Goal: Task Accomplishment & Management: Use online tool/utility

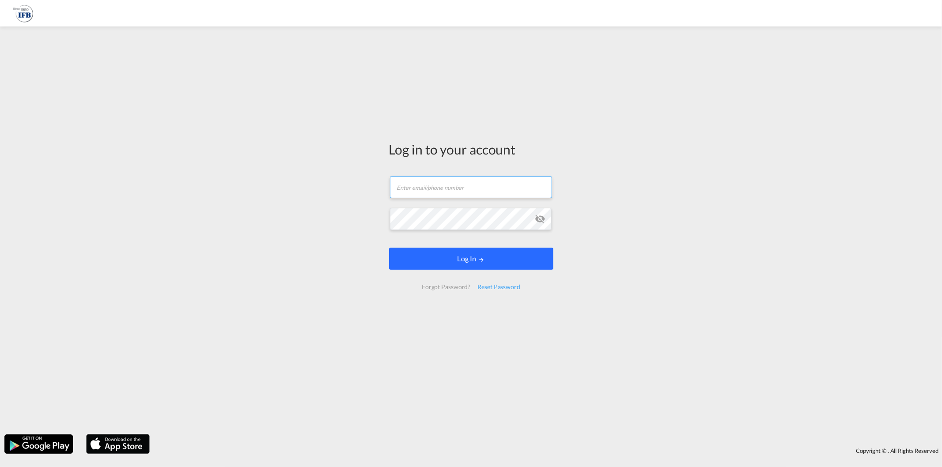
type input "[PERSON_NAME][EMAIL_ADDRESS][DOMAIN_NAME]"
click at [501, 266] on button "Log In" at bounding box center [471, 259] width 164 height 22
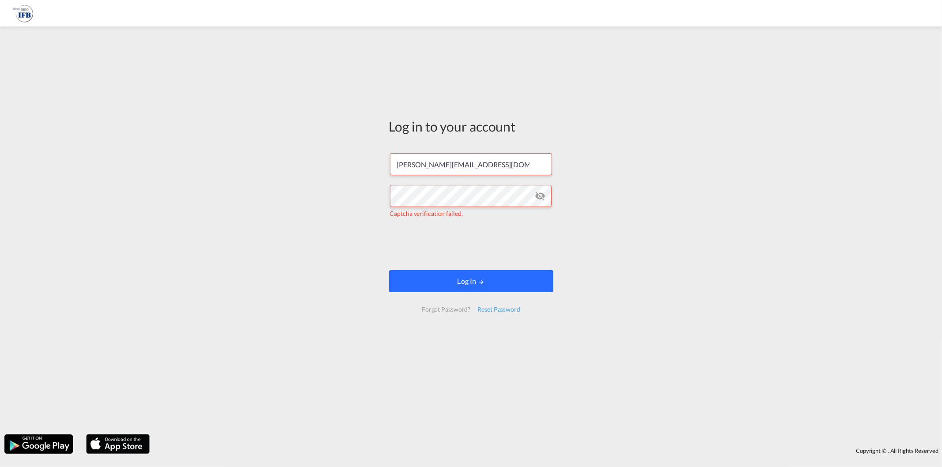
click at [452, 275] on button "Log In" at bounding box center [471, 281] width 164 height 22
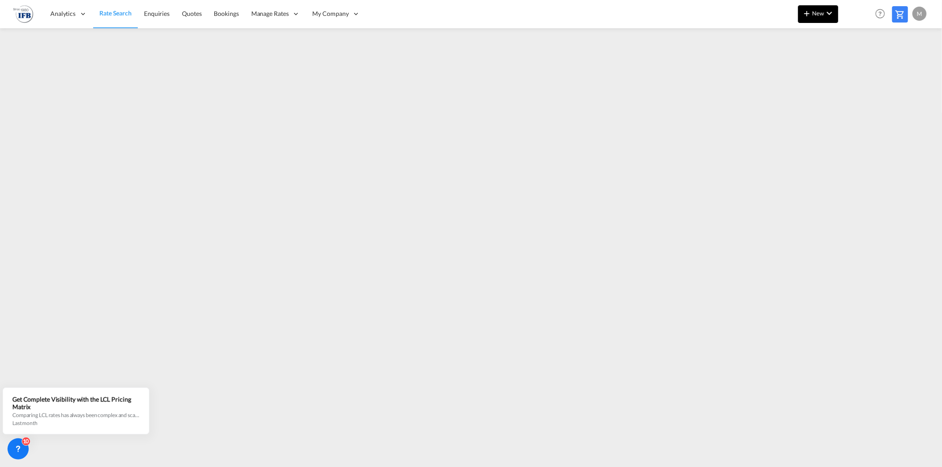
click at [803, 13] on md-icon "icon-plus 400-fg" at bounding box center [807, 13] width 11 height 11
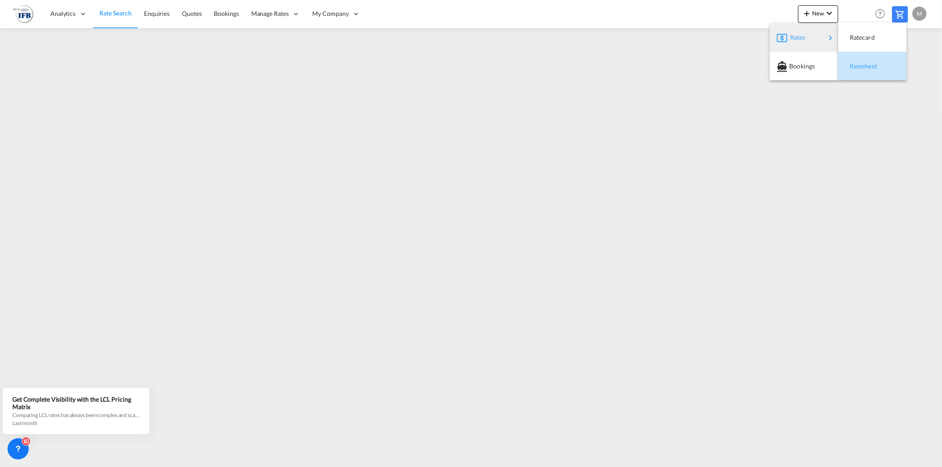
click at [879, 63] on div "Ratesheet" at bounding box center [866, 66] width 33 height 22
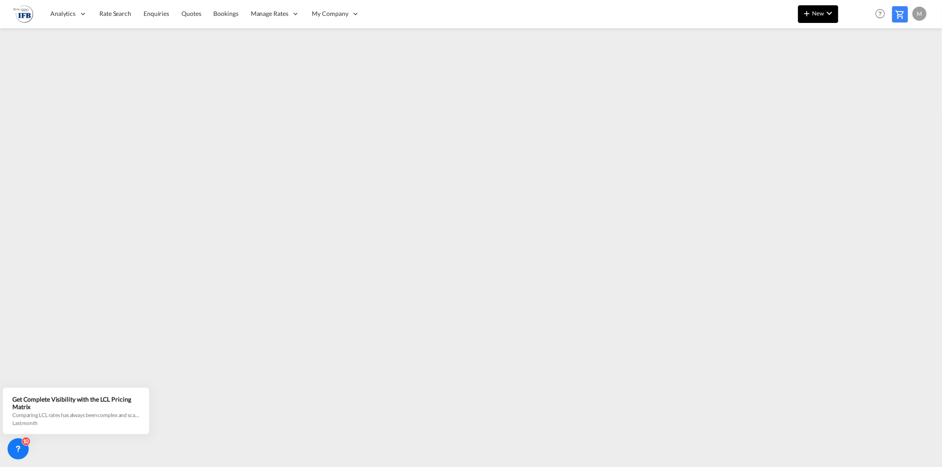
click at [822, 9] on button "New" at bounding box center [818, 14] width 40 height 18
click at [860, 40] on span "Ratecard" at bounding box center [855, 38] width 10 height 18
click at [823, 15] on span "New" at bounding box center [818, 13] width 33 height 7
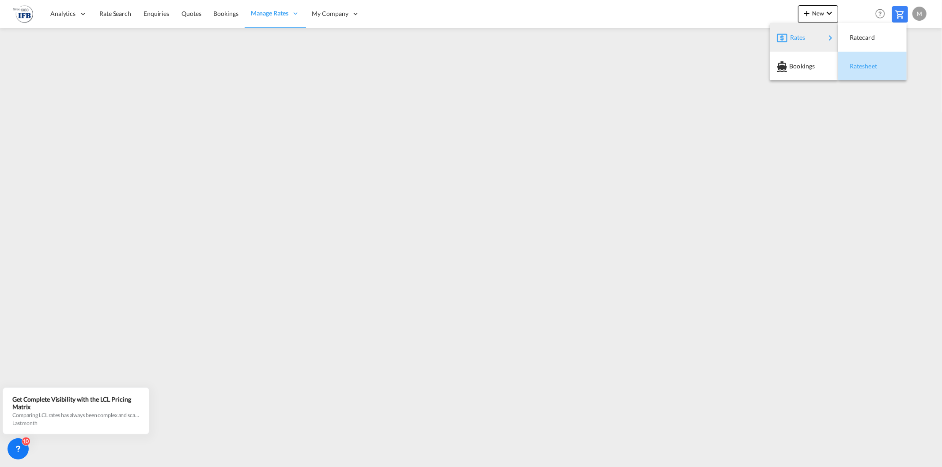
click at [889, 61] on div "Ratesheet" at bounding box center [872, 66] width 54 height 22
